Goal: Use online tool/utility: Utilize a website feature to perform a specific function

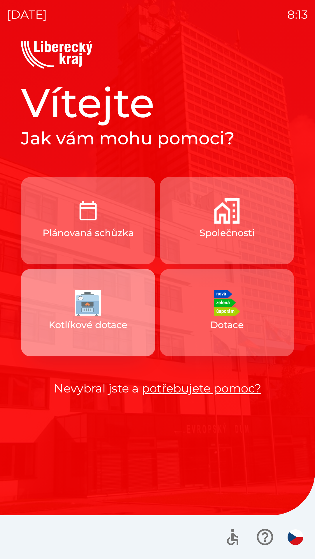
click at [84, 299] on img "button" at bounding box center [88, 303] width 26 height 26
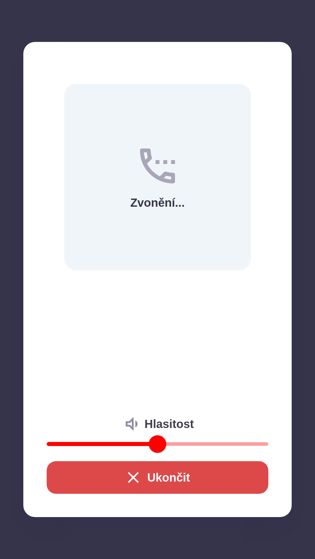
click at [72, 243] on div "Zvonění..." at bounding box center [157, 177] width 186 height 186
click at [206, 230] on div "Zvonění..." at bounding box center [157, 177] width 186 height 186
click at [230, 267] on div "Volání..." at bounding box center [157, 177] width 186 height 186
click at [159, 481] on button "Ukončit" at bounding box center [157, 477] width 221 height 33
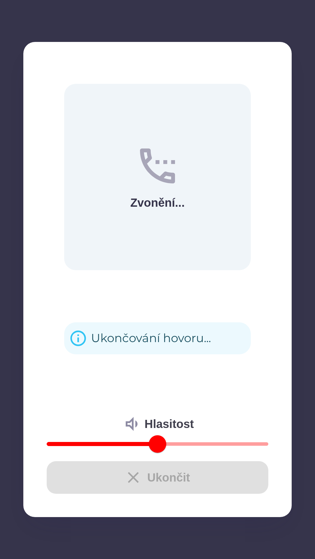
click at [130, 481] on div "Ukončit" at bounding box center [157, 477] width 221 height 33
click at [128, 480] on div "Ukončit" at bounding box center [157, 477] width 221 height 33
click at [130, 481] on div "Ukončit" at bounding box center [157, 477] width 221 height 33
click at [128, 481] on div "Ukončit" at bounding box center [157, 477] width 221 height 33
click at [124, 481] on div "Ukončit" at bounding box center [157, 477] width 221 height 33
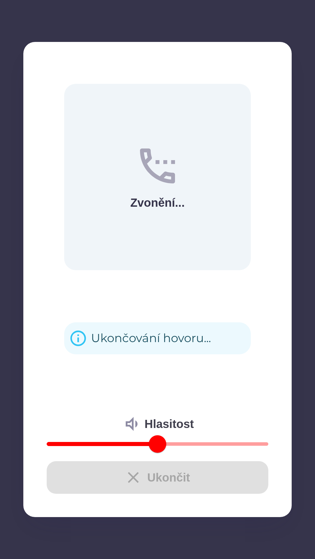
click at [126, 475] on div "Ukončit" at bounding box center [157, 477] width 221 height 33
